Goal: Information Seeking & Learning: Learn about a topic

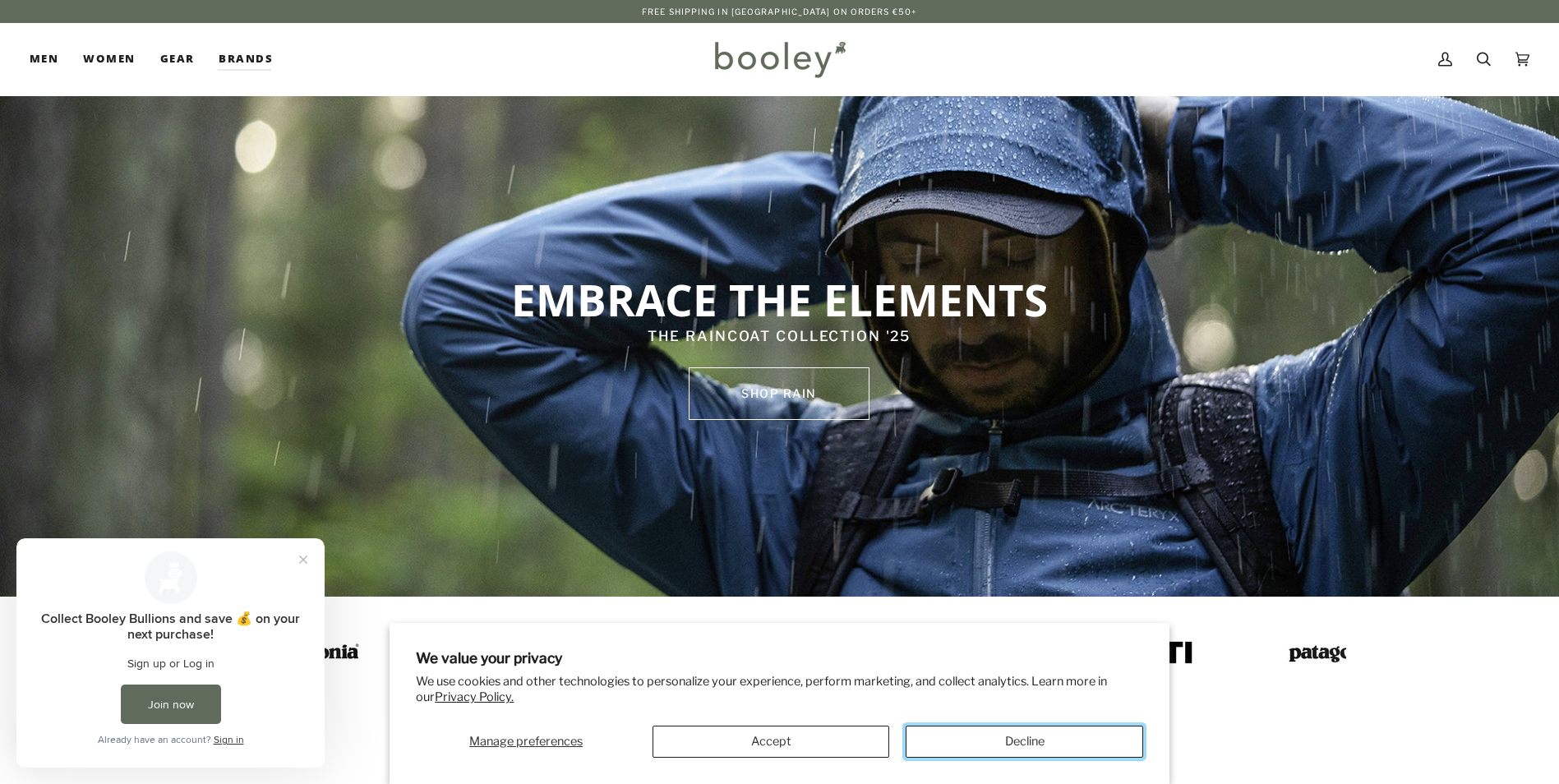
click at [1043, 742] on button "Decline" at bounding box center [1023, 742] width 237 height 32
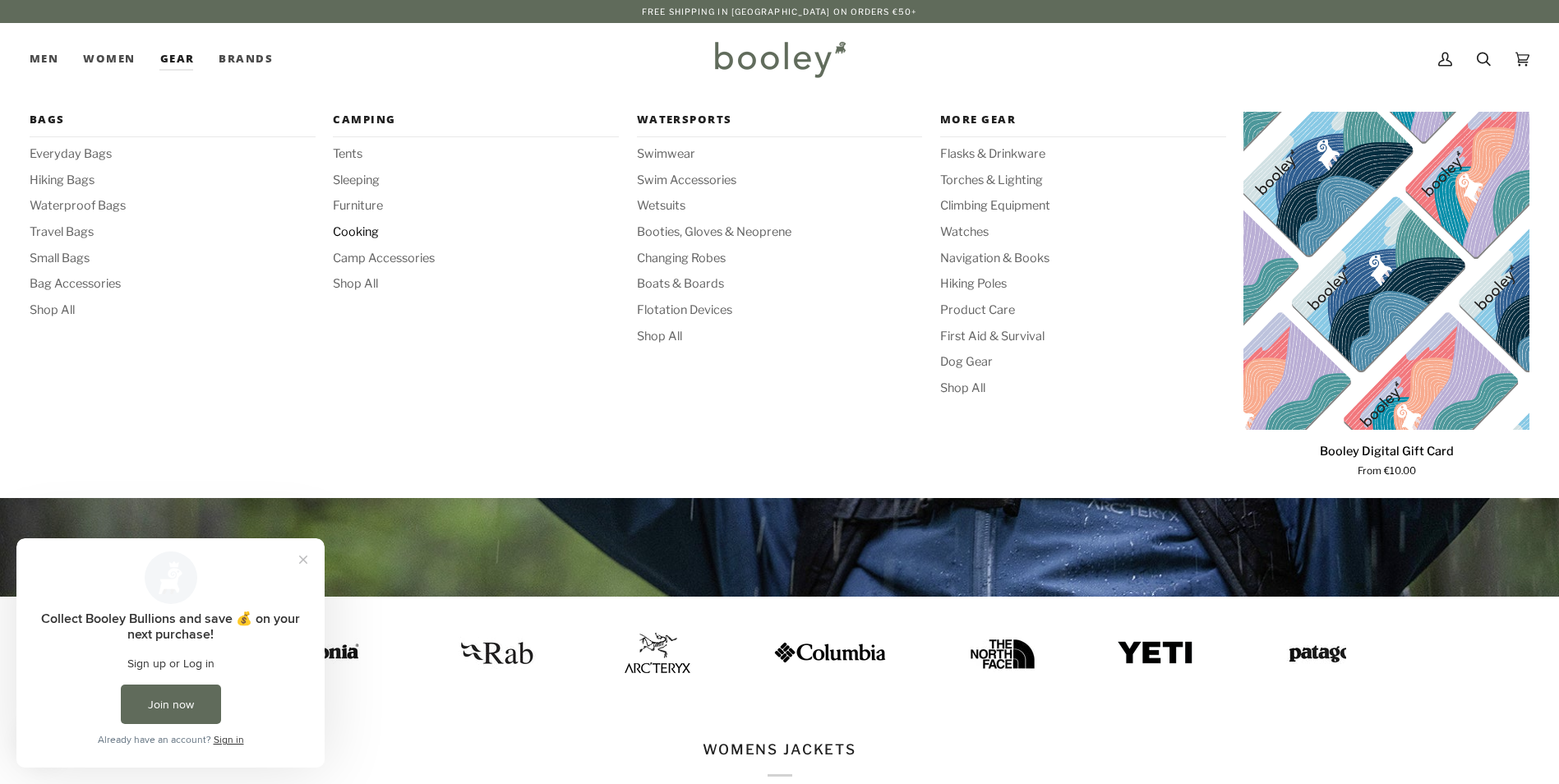
click at [352, 227] on span "Cooking" at bounding box center [476, 232] width 286 height 18
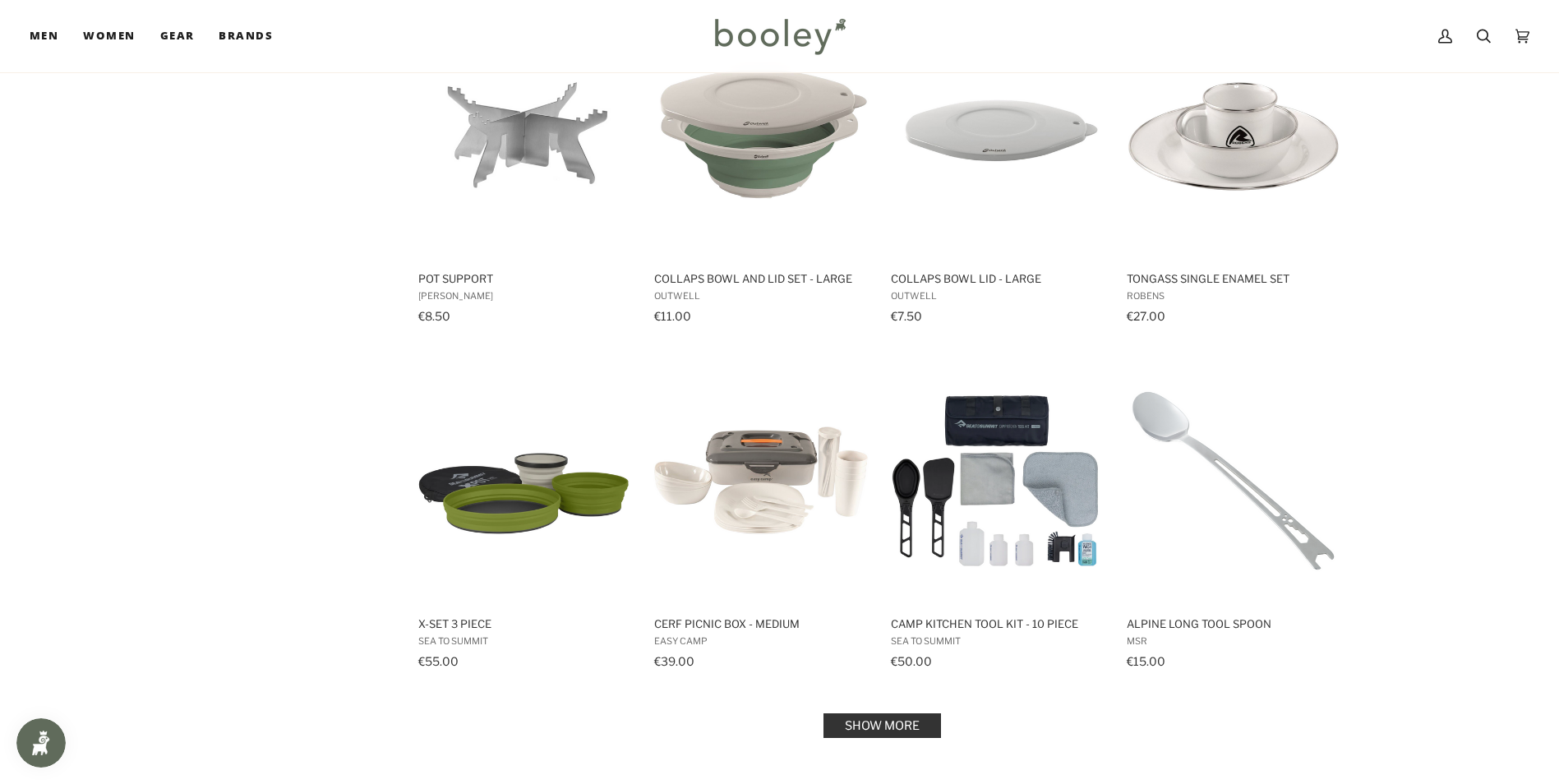
scroll to position [1725, 0]
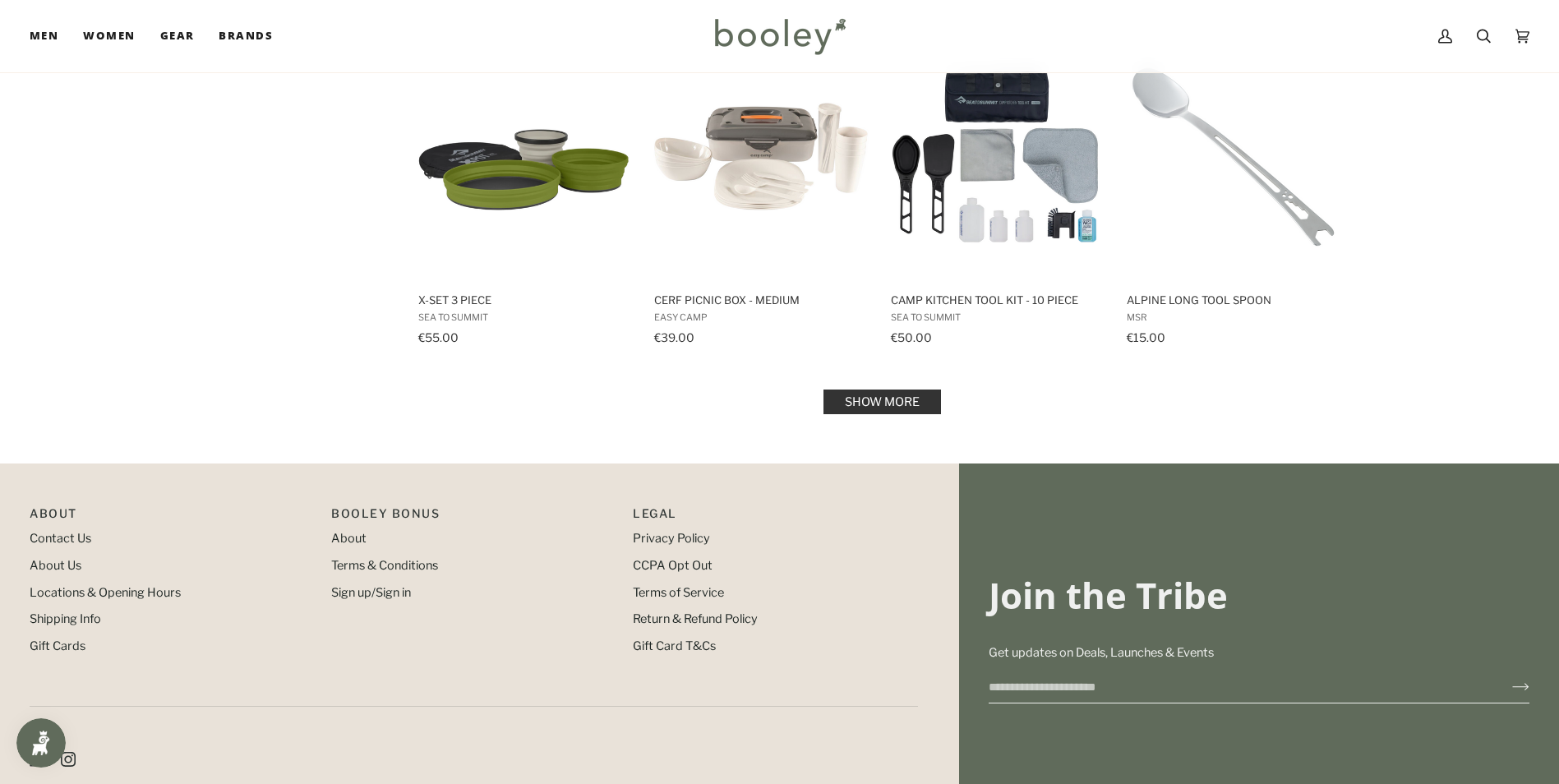
click at [868, 396] on link "Show more" at bounding box center [881, 402] width 118 height 25
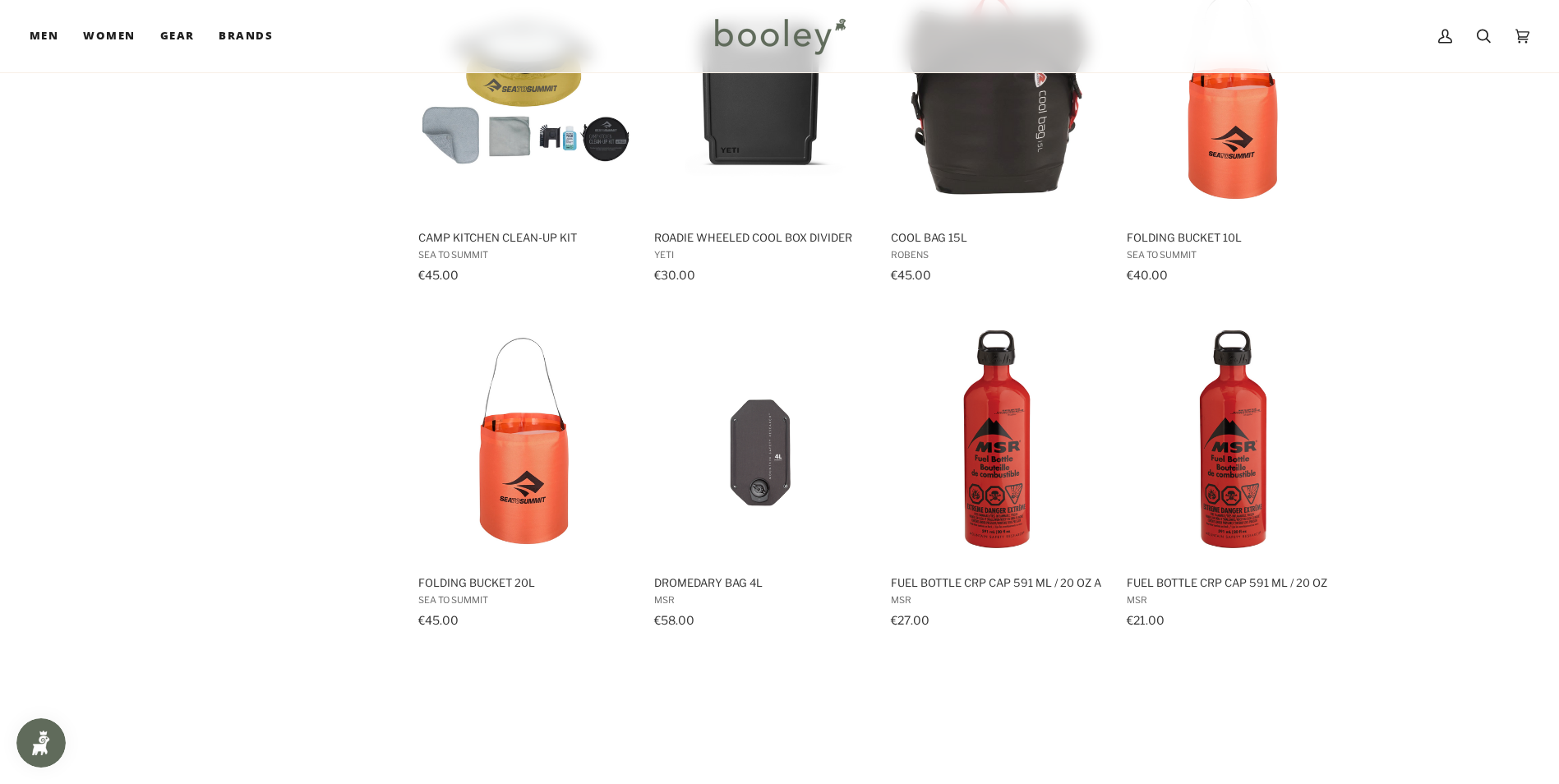
scroll to position [2683, 0]
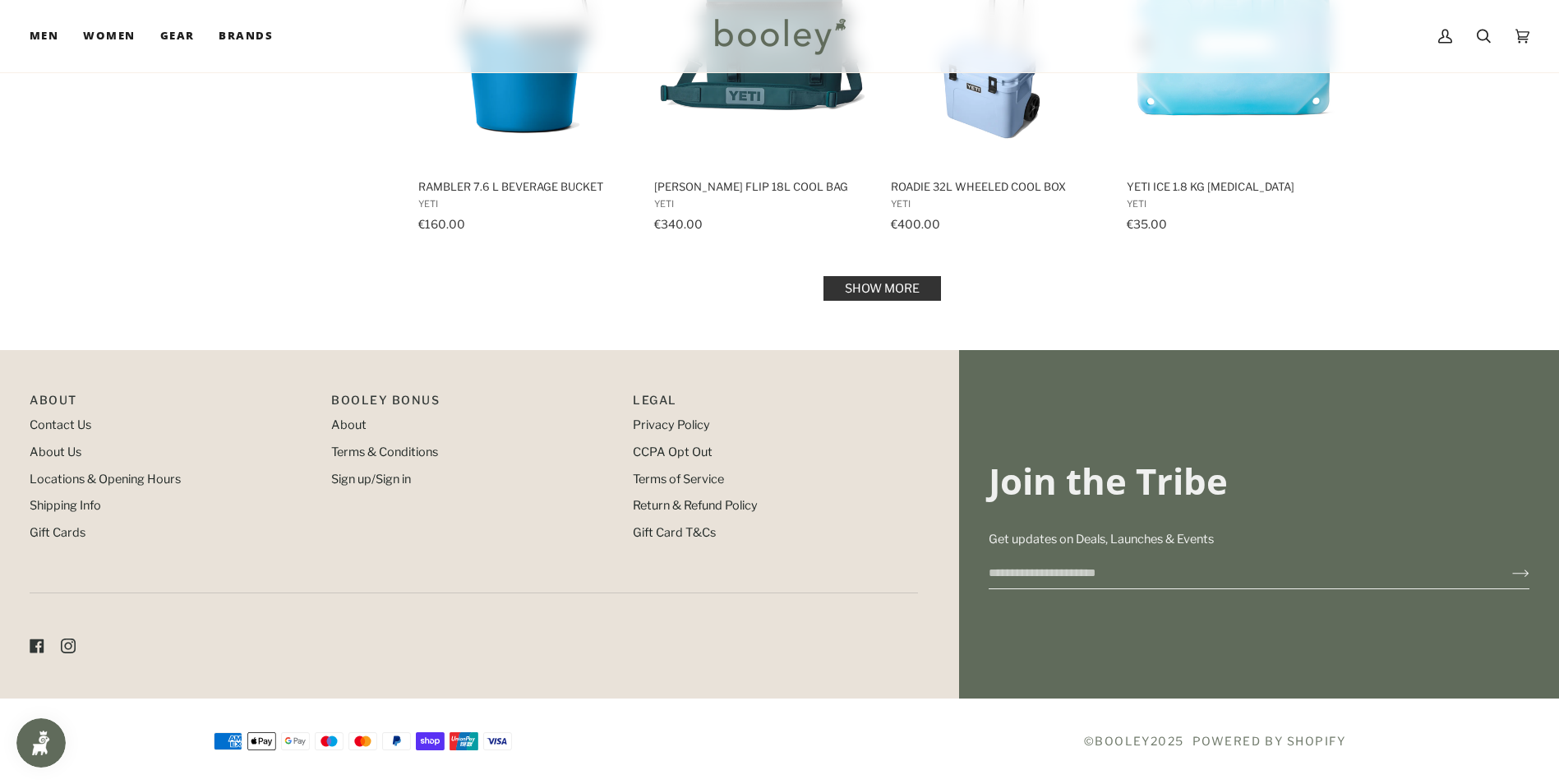
click at [874, 294] on link "Show more" at bounding box center [881, 289] width 118 height 25
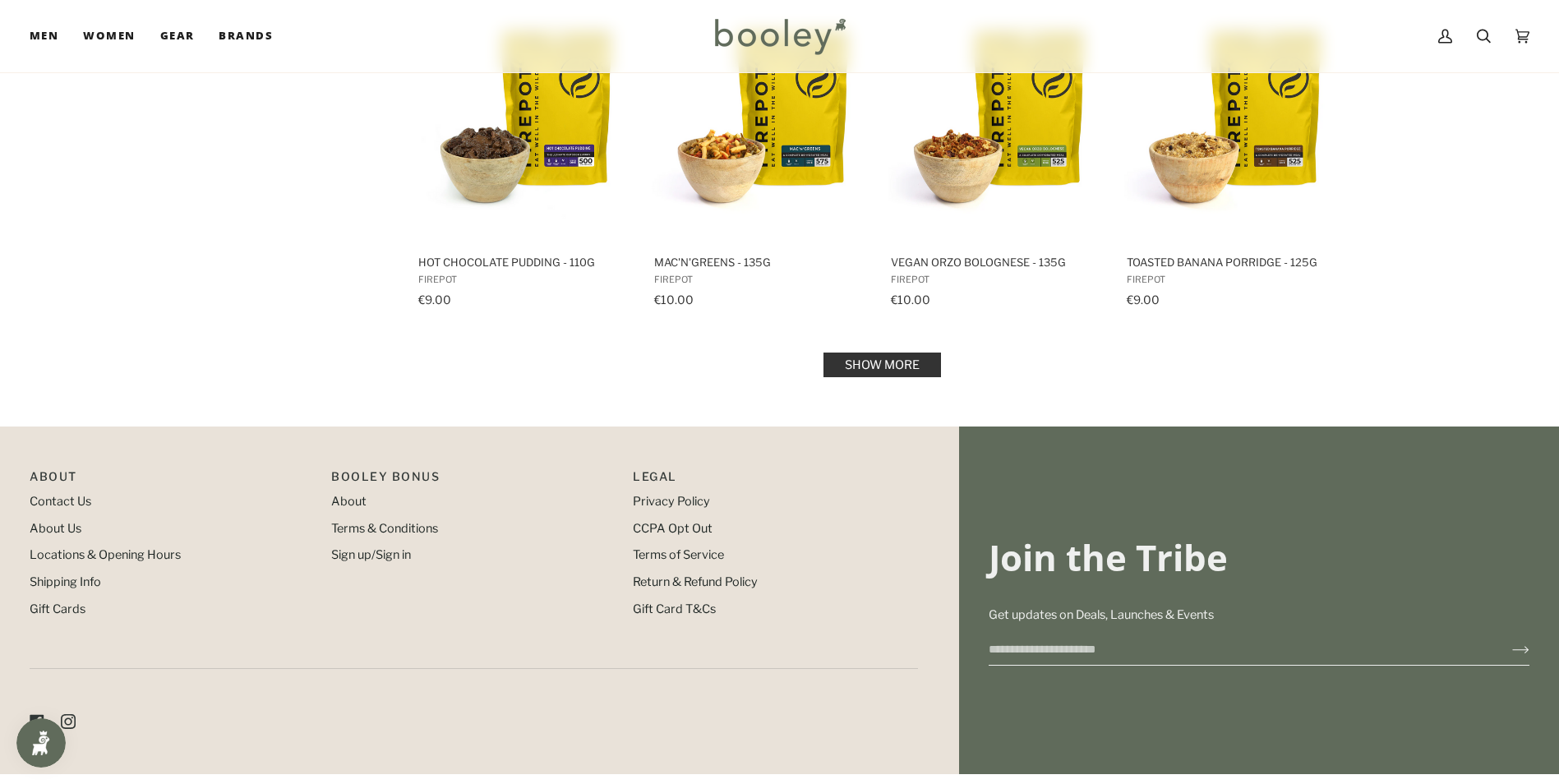
scroll to position [5270, 0]
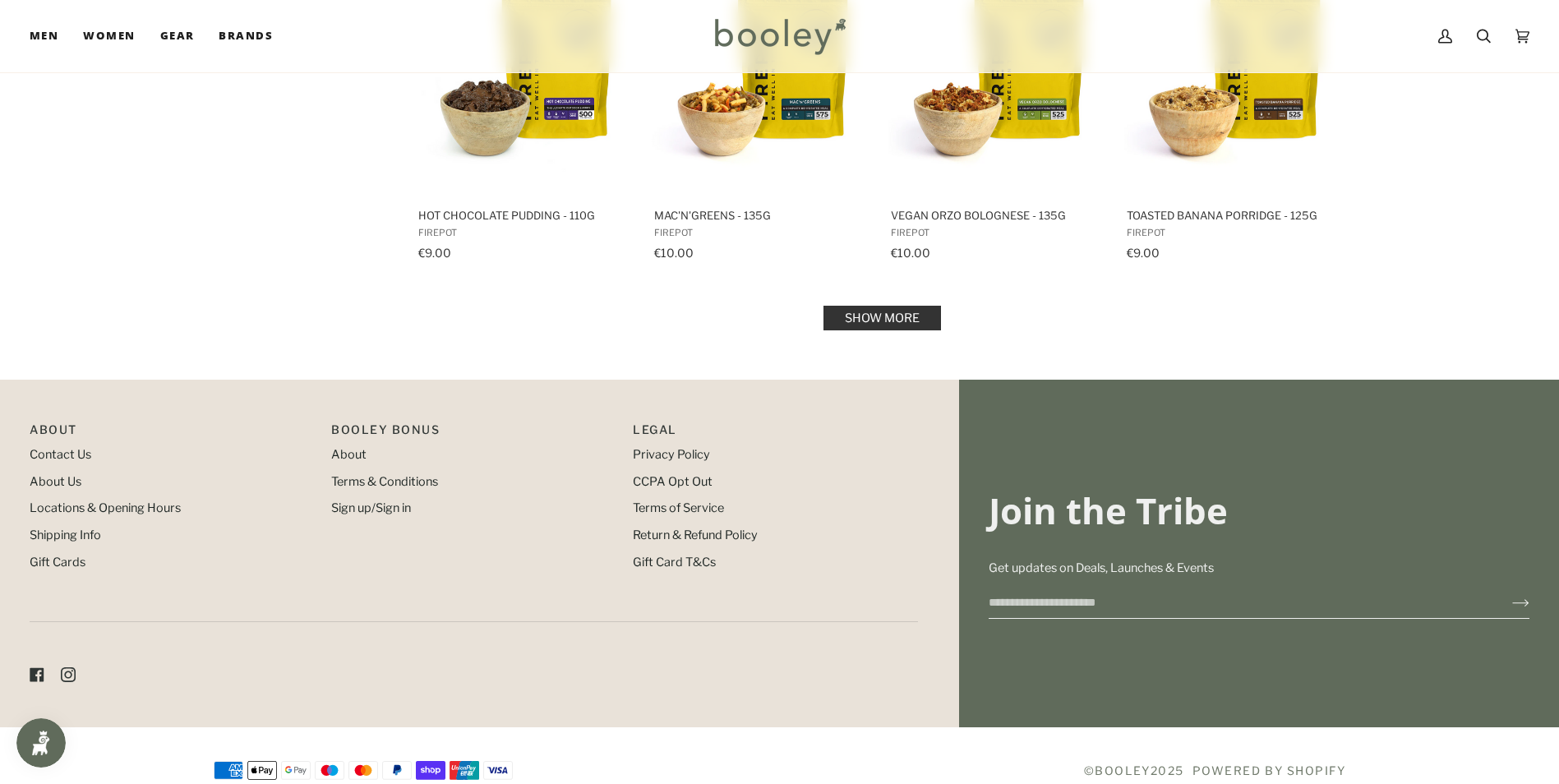
click at [872, 325] on link "Show more" at bounding box center [881, 318] width 118 height 25
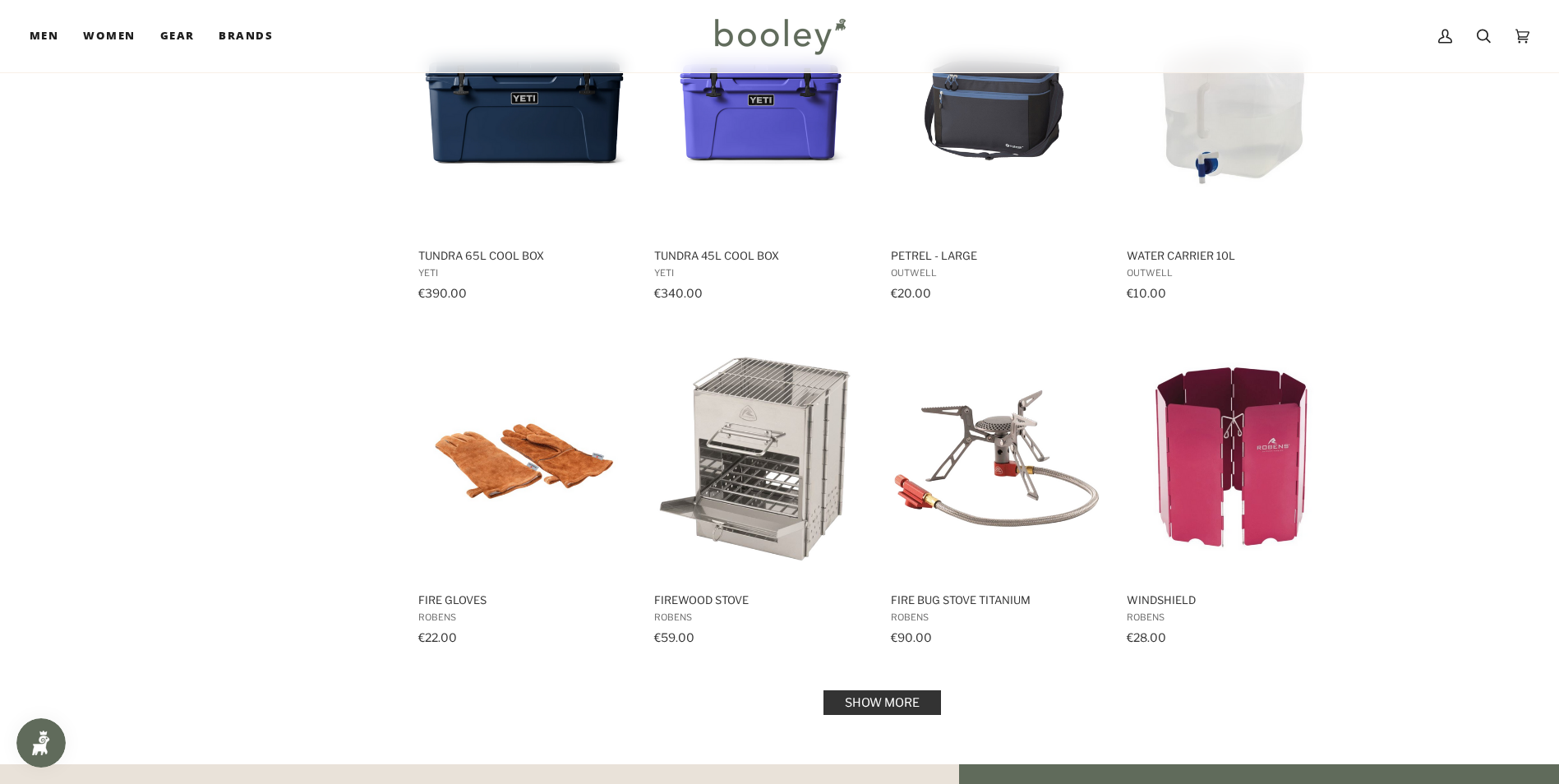
scroll to position [6802, 0]
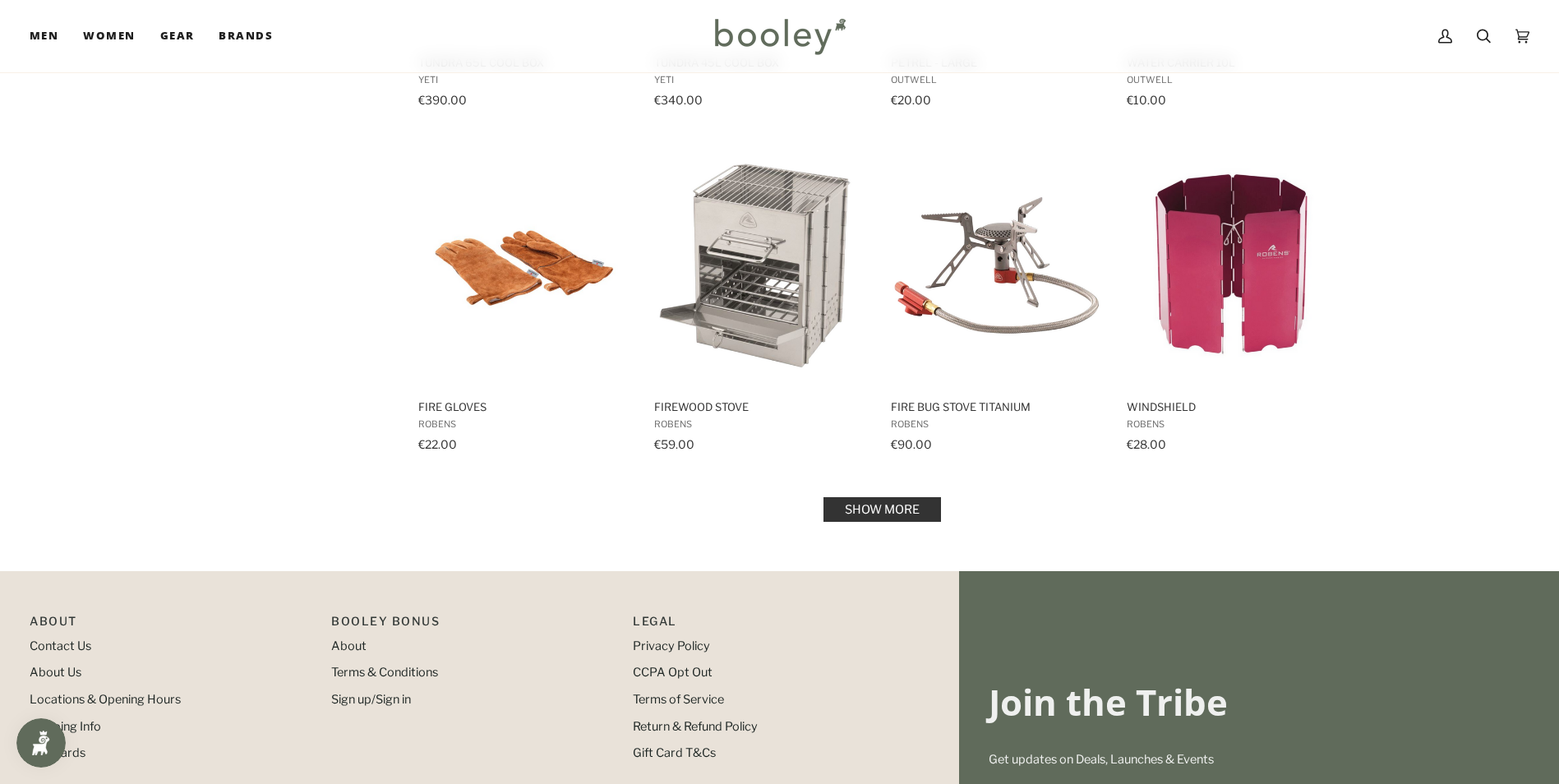
click at [889, 514] on link "Show more" at bounding box center [881, 509] width 118 height 25
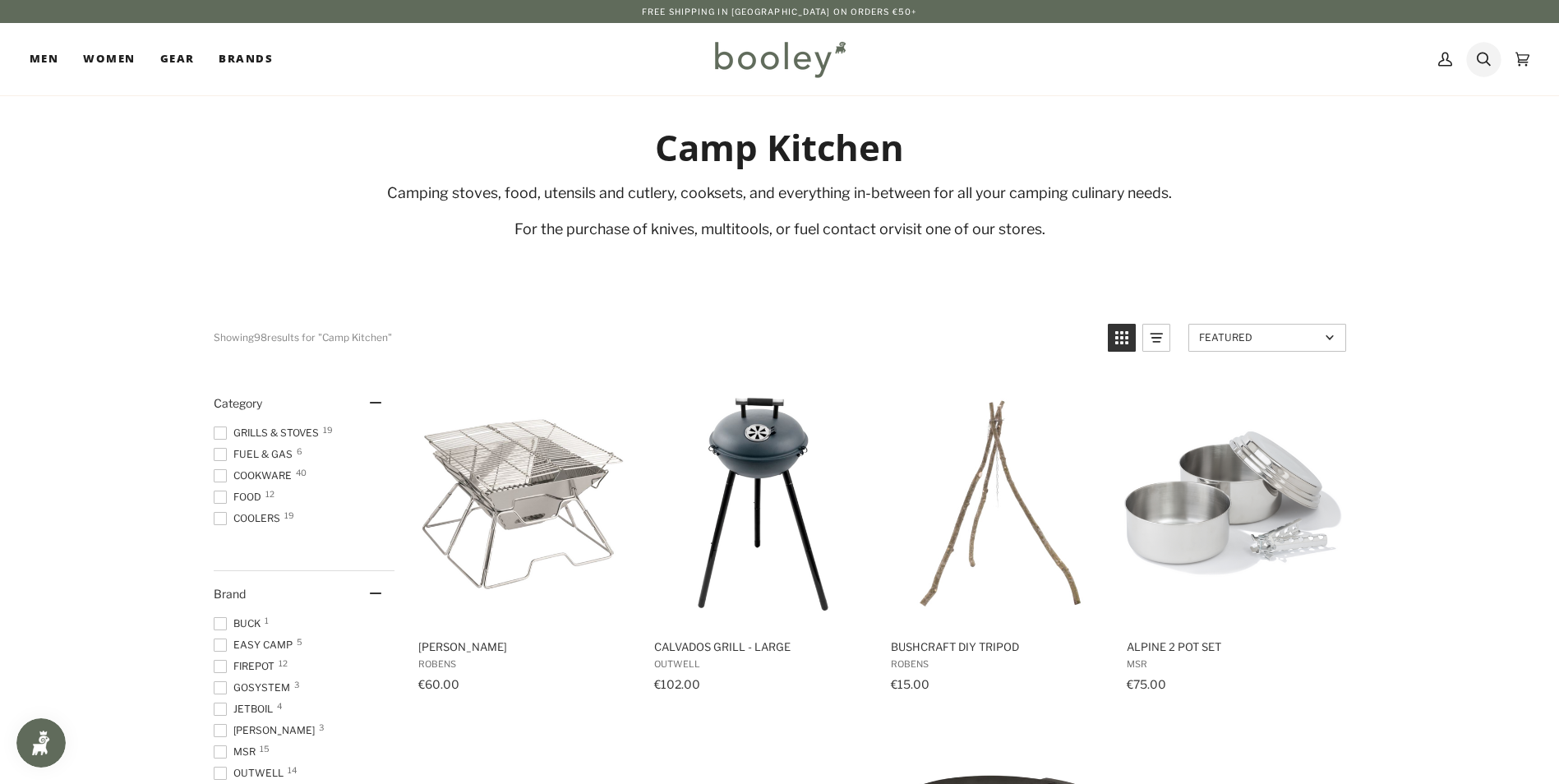
click at [1489, 58] on icon at bounding box center [1484, 59] width 14 height 25
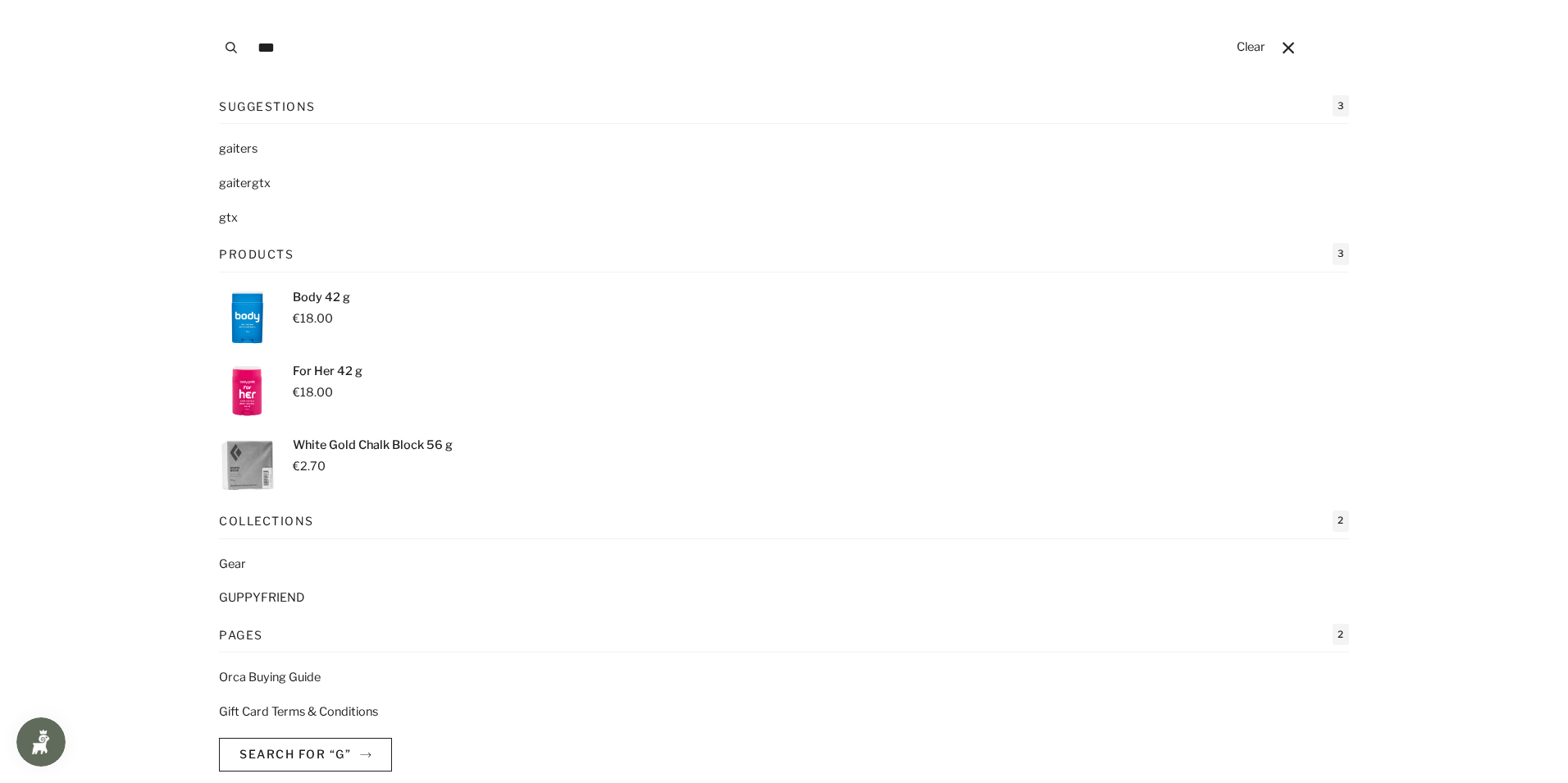
type input "***"
click at [213, 0] on button "Search" at bounding box center [231, 47] width 36 height 95
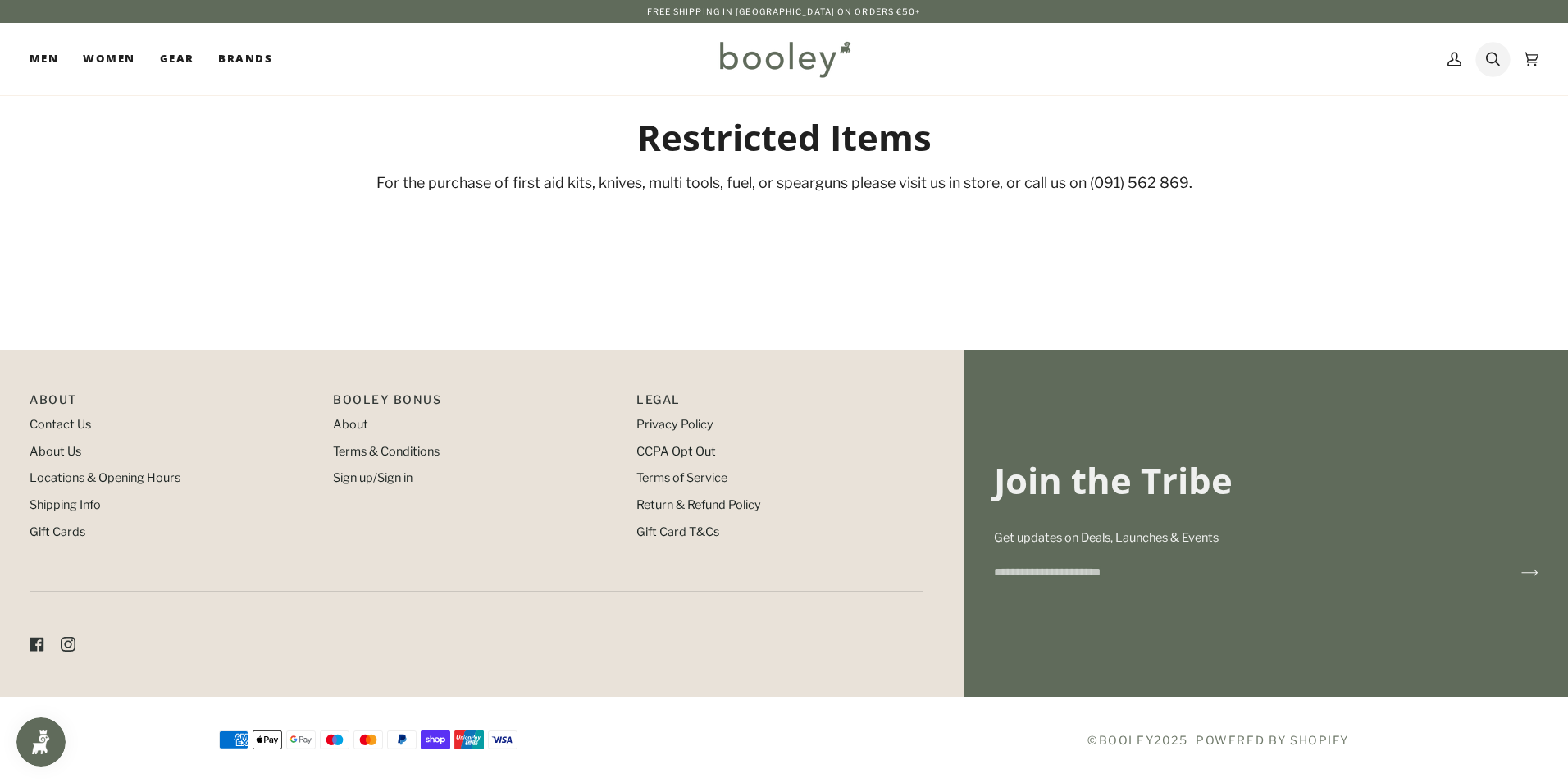
click at [1487, 53] on icon at bounding box center [1493, 59] width 14 height 24
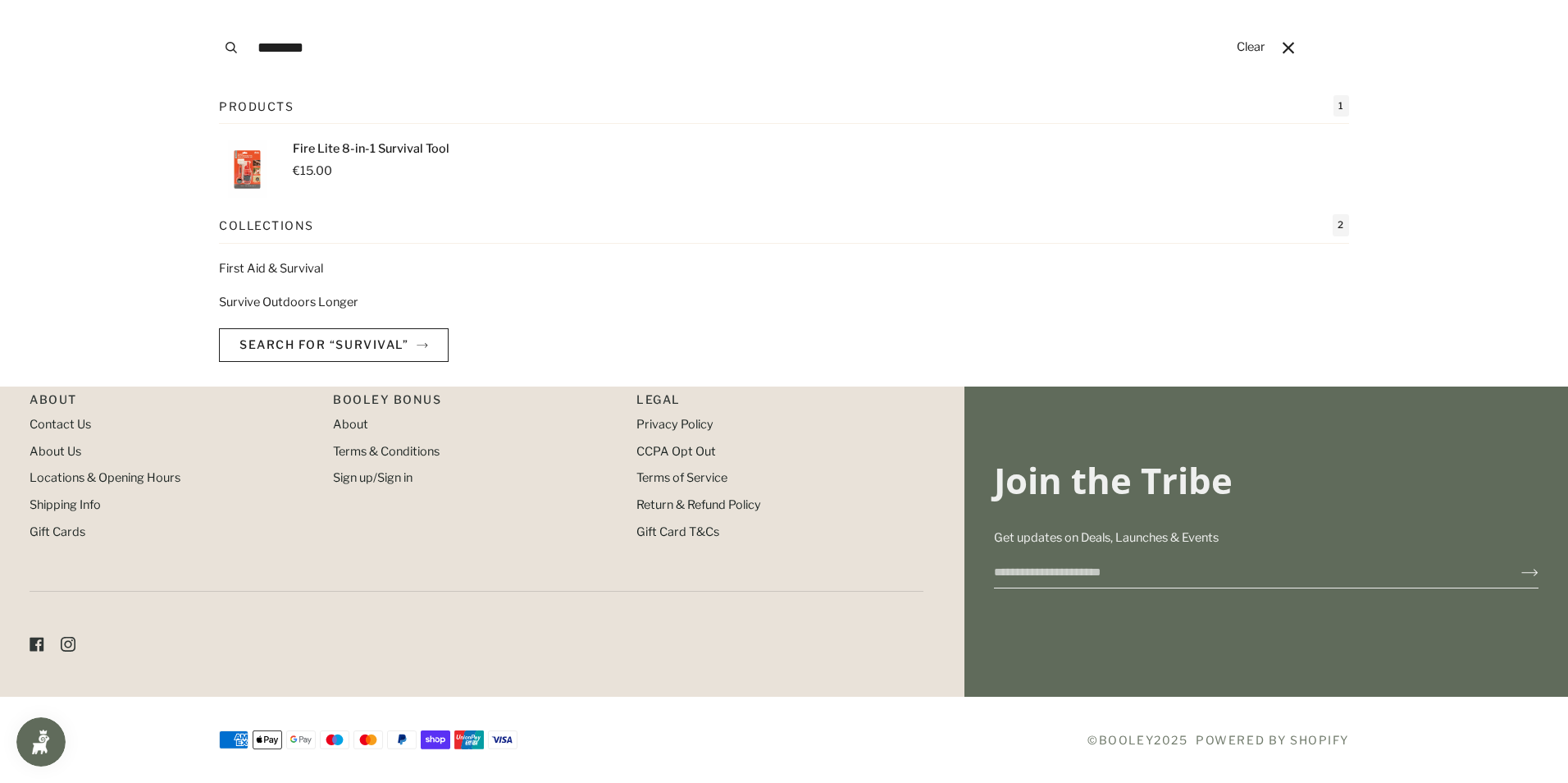
type input "********"
click at [213, 0] on button "Search" at bounding box center [231, 47] width 36 height 95
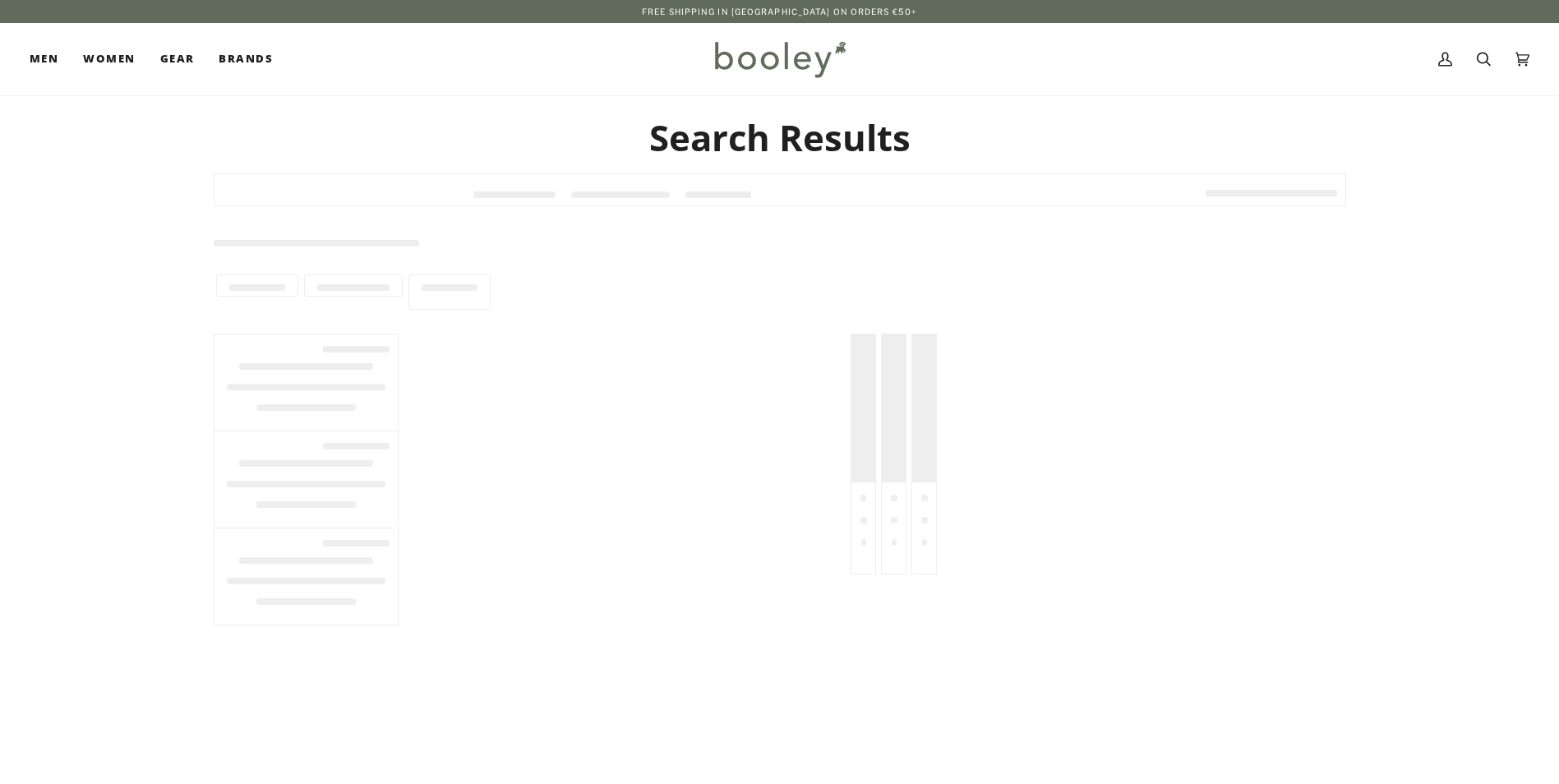
type input "********"
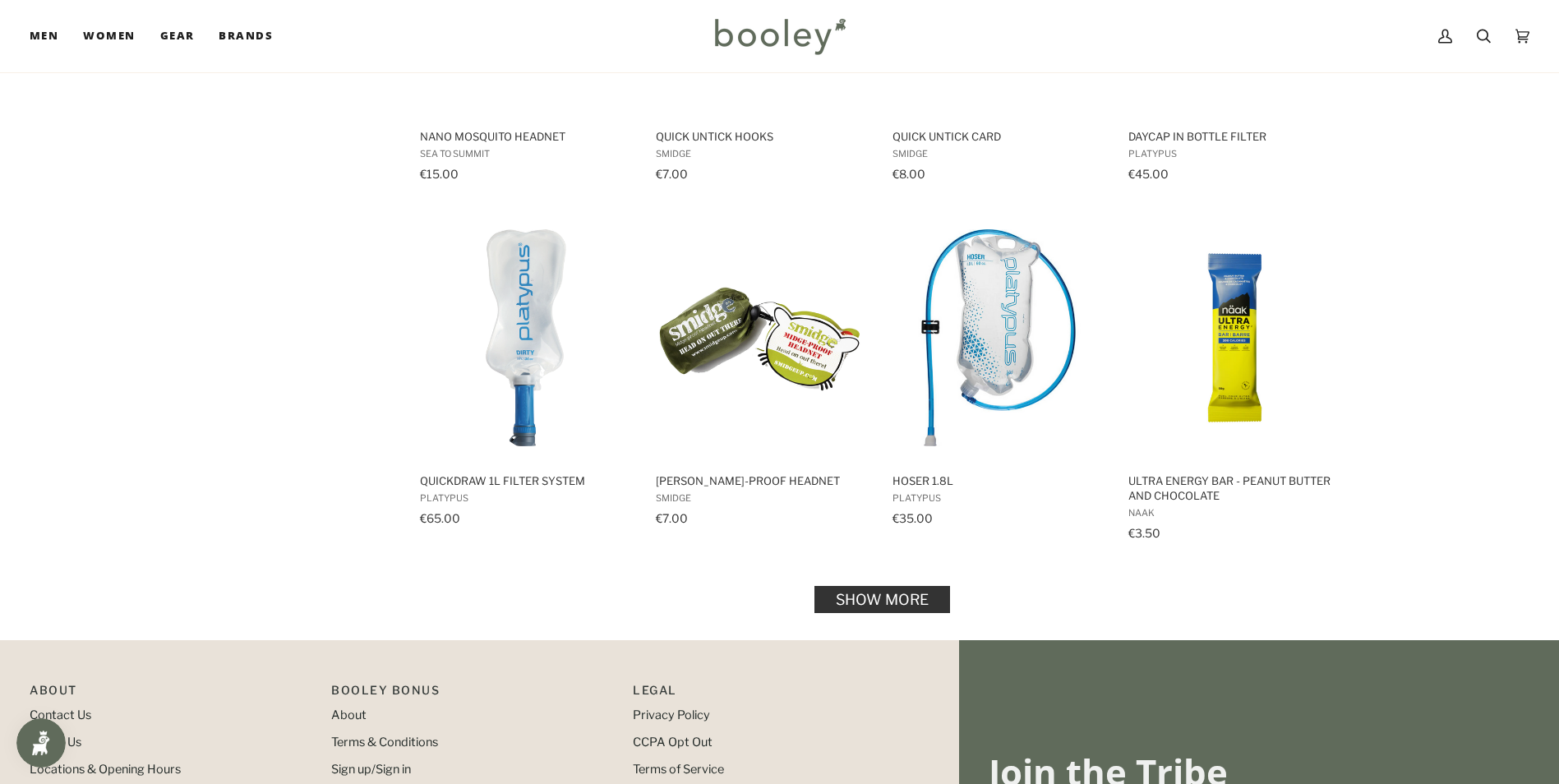
scroll to position [1534, 0]
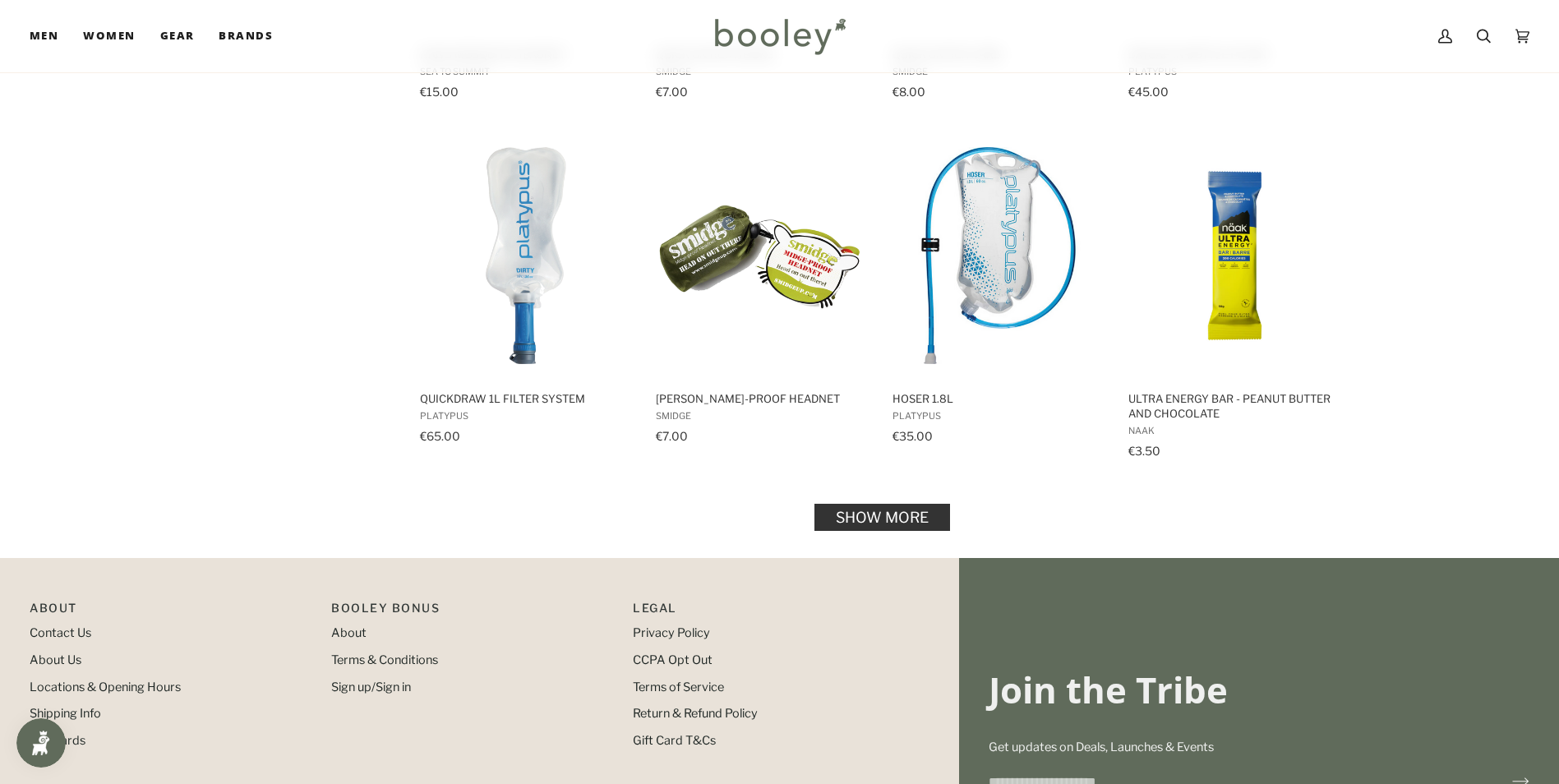
click at [876, 525] on link "Show more" at bounding box center [882, 516] width 136 height 27
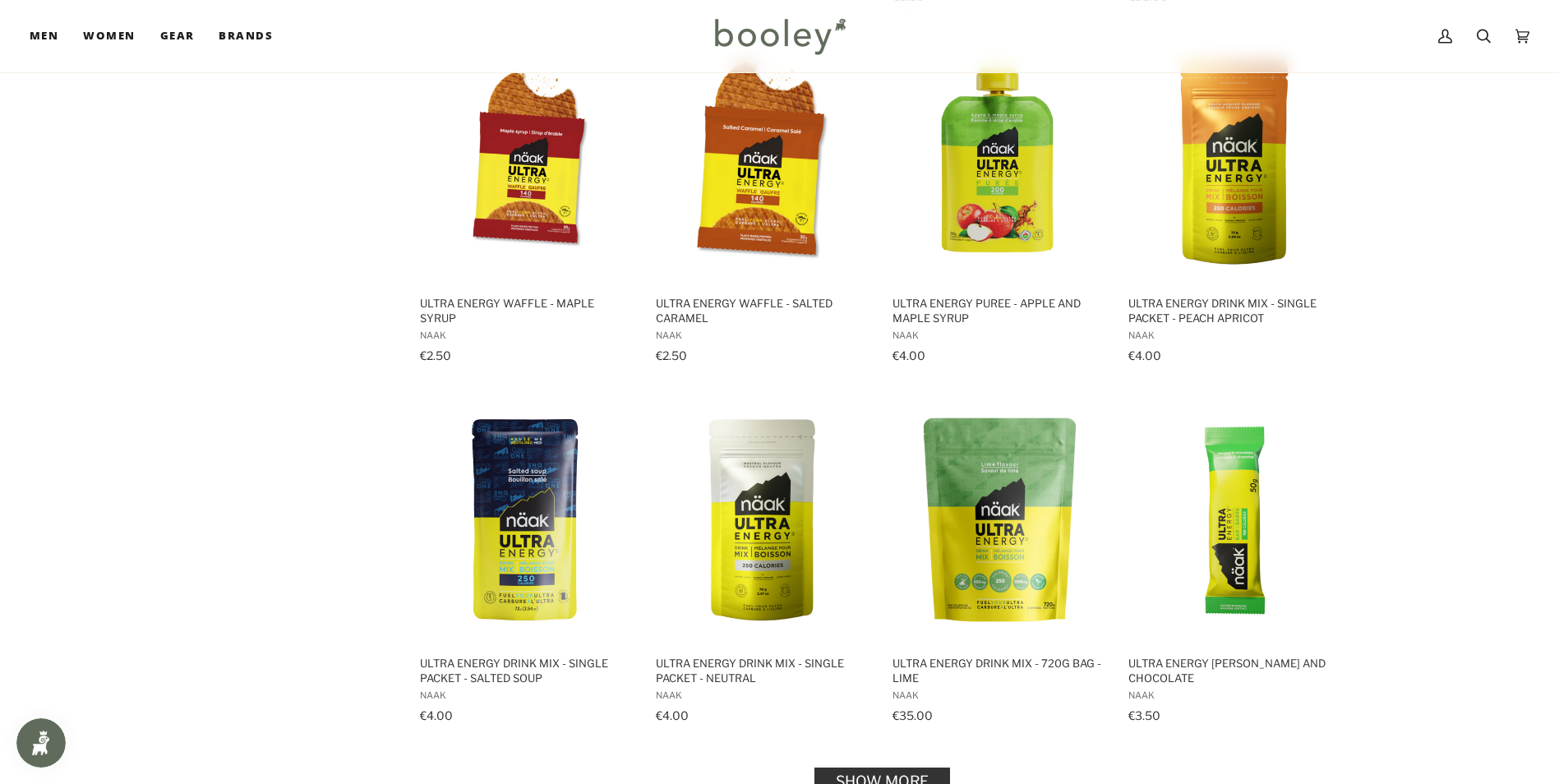
scroll to position [3259, 0]
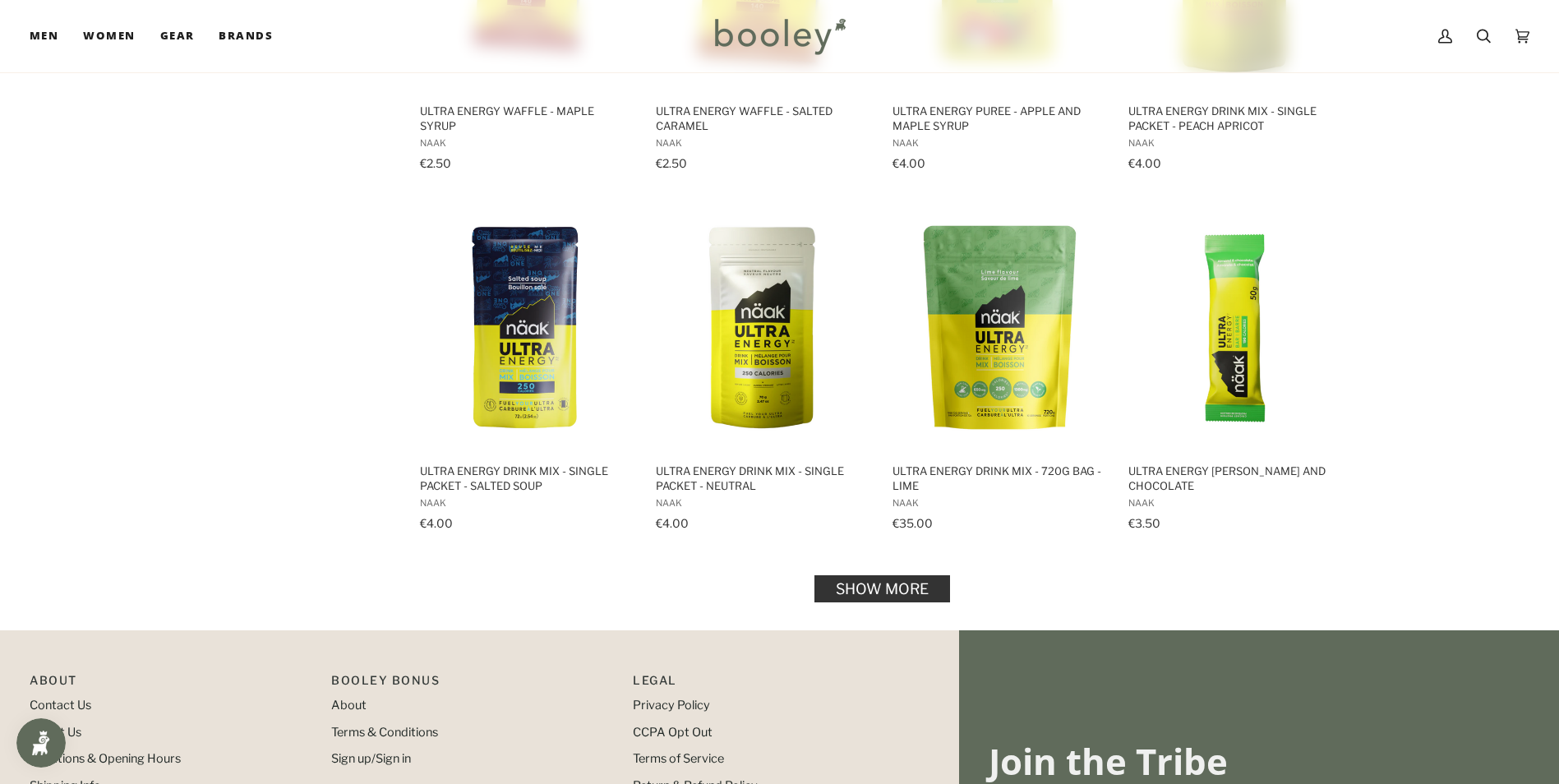
click at [886, 590] on link "Show more" at bounding box center [882, 588] width 136 height 27
